Goal: Information Seeking & Learning: Learn about a topic

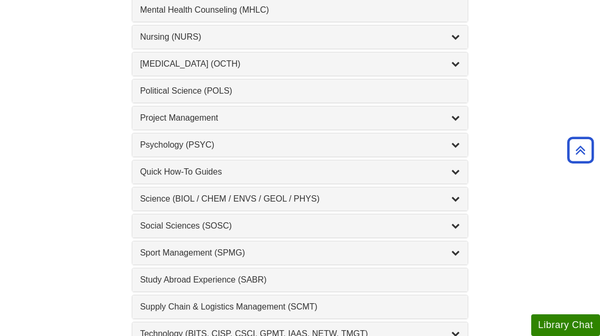
scroll to position [1063, 0]
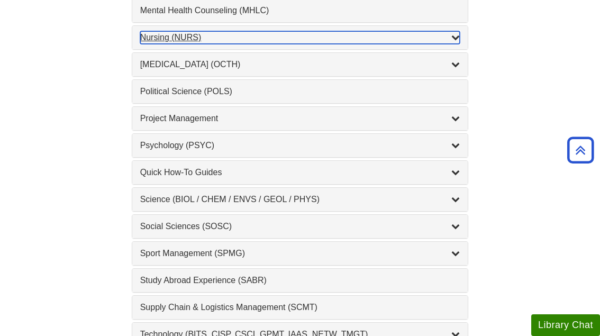
click at [454, 32] on div "List of Subjects" at bounding box center [455, 37] width 8 height 13
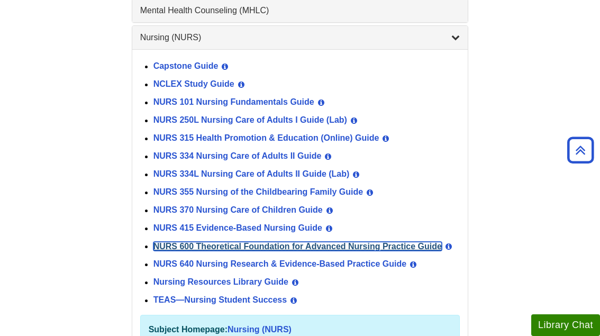
click at [252, 245] on link "NURS 600 Theoretical Foundation for Advanced Nursing Practice Guide" at bounding box center [297, 246] width 288 height 9
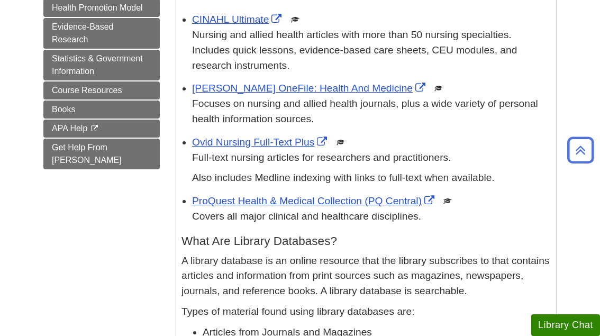
scroll to position [251, 0]
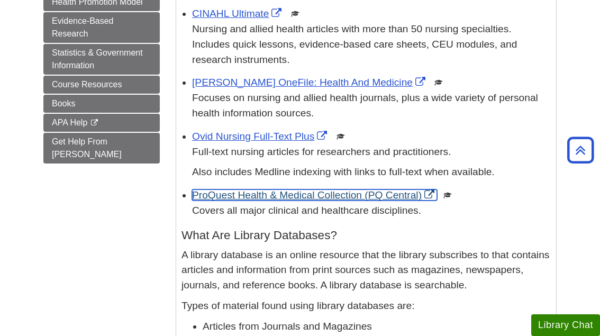
click at [381, 198] on link "ProQuest Health & Medical Collection (PQ Central)" at bounding box center [314, 194] width 245 height 11
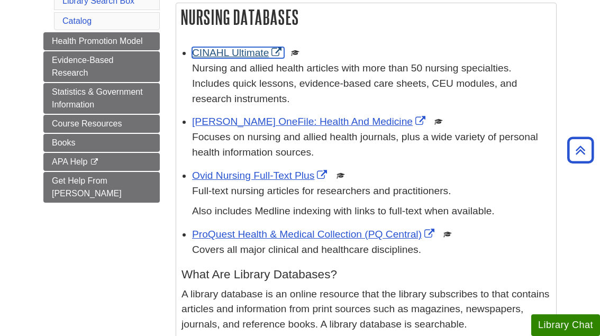
click at [245, 56] on link "CINAHL Ultimate" at bounding box center [238, 52] width 92 height 11
